Goal: Task Accomplishment & Management: Use online tool/utility

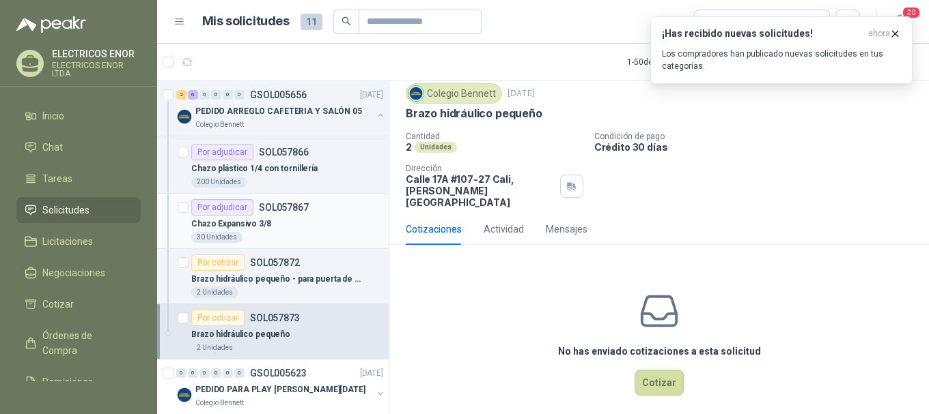
scroll to position [478, 0]
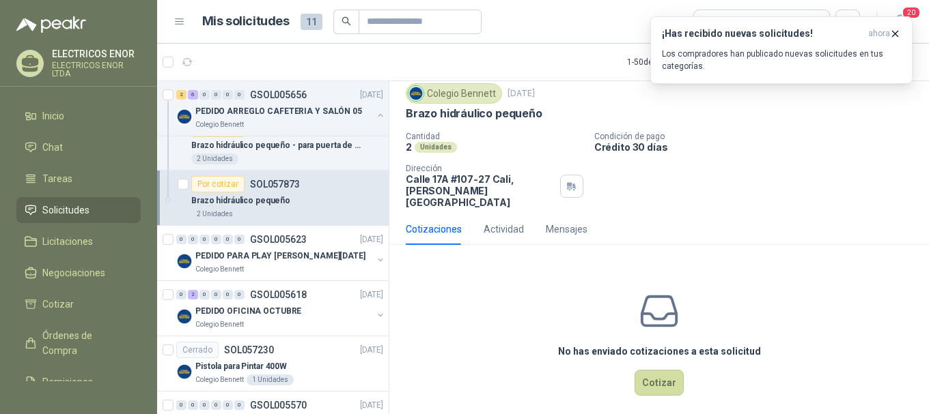
click at [292, 202] on div "Brazo hidráulico pequeño" at bounding box center [287, 201] width 192 height 16
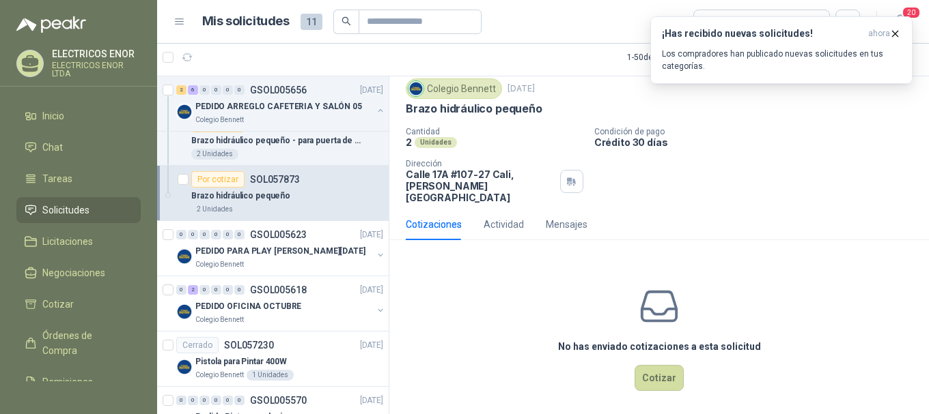
click at [259, 197] on p "Brazo hidráulico pequeño" at bounding box center [240, 196] width 99 height 13
click at [677, 363] on div "No has enviado cotizaciones a esta solicitud Cotizar" at bounding box center [658, 338] width 539 height 174
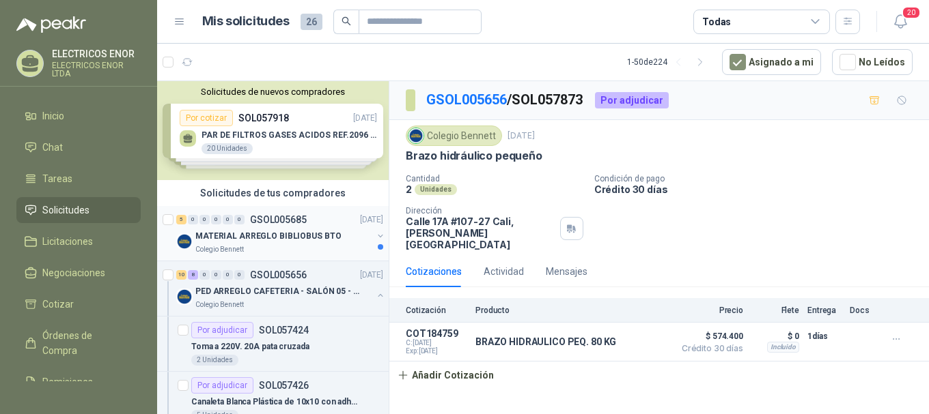
click at [280, 231] on p "MATERIAL ARREGLO BIBLIOBUS BTO" at bounding box center [267, 236] width 145 height 13
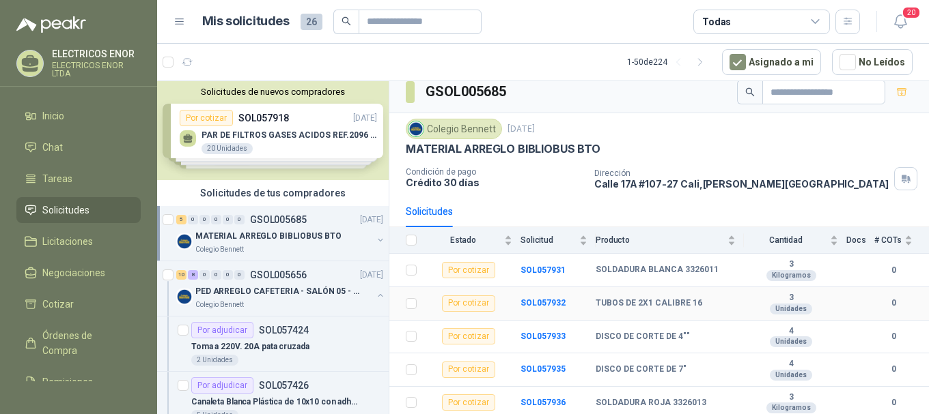
scroll to position [10, 0]
click at [249, 292] on p "PED ARREGLO CAFETERIA - SALÓN 05 - MATERIAL CARP." at bounding box center [280, 291] width 170 height 13
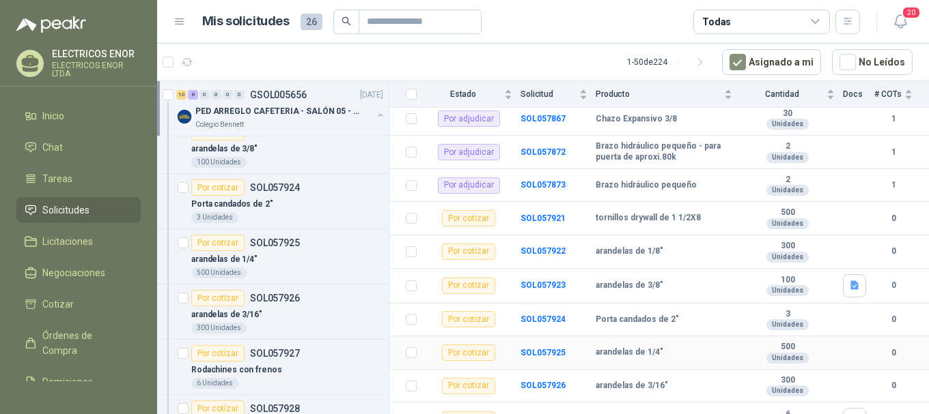
scroll to position [310, 0]
